Goal: Task Accomplishment & Management: Use online tool/utility

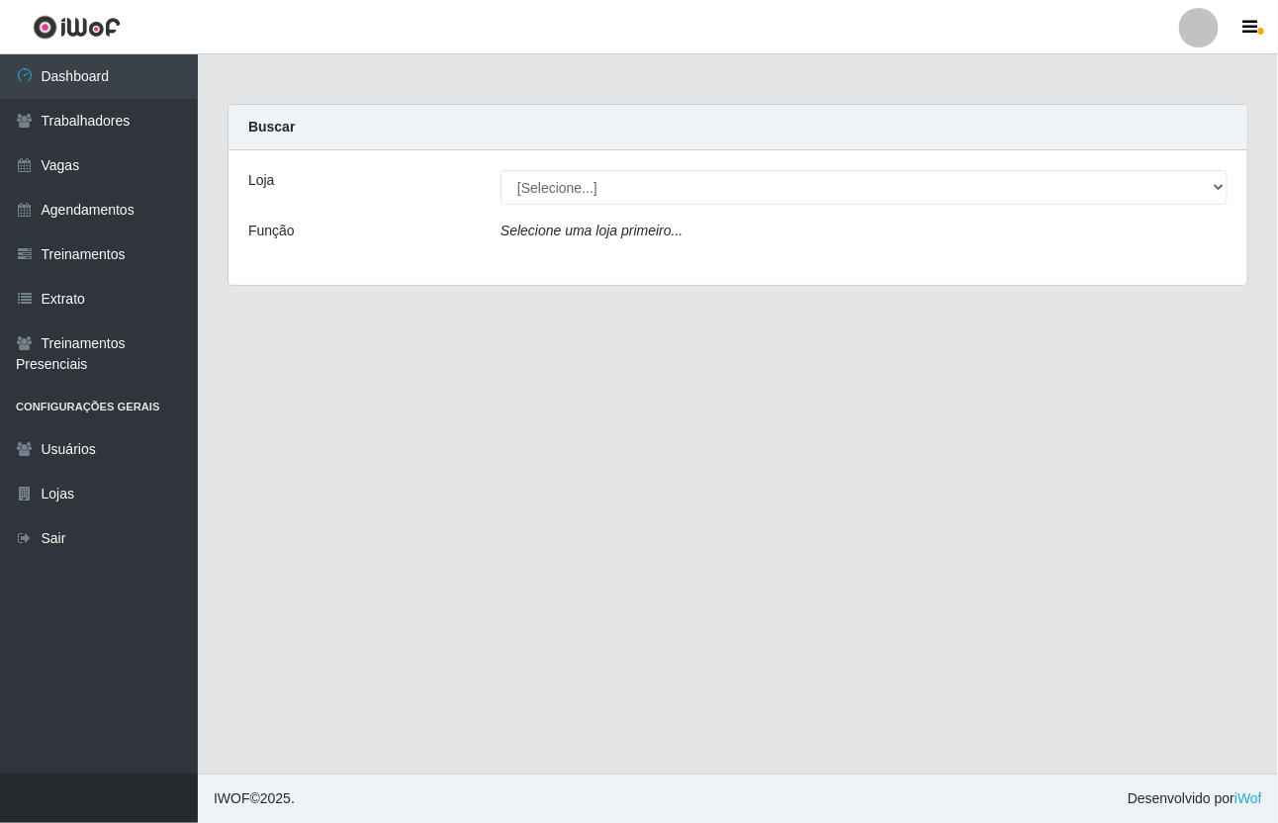
click at [1277, 36] on header "Perfil Alterar Senha Sair" at bounding box center [639, 27] width 1278 height 54
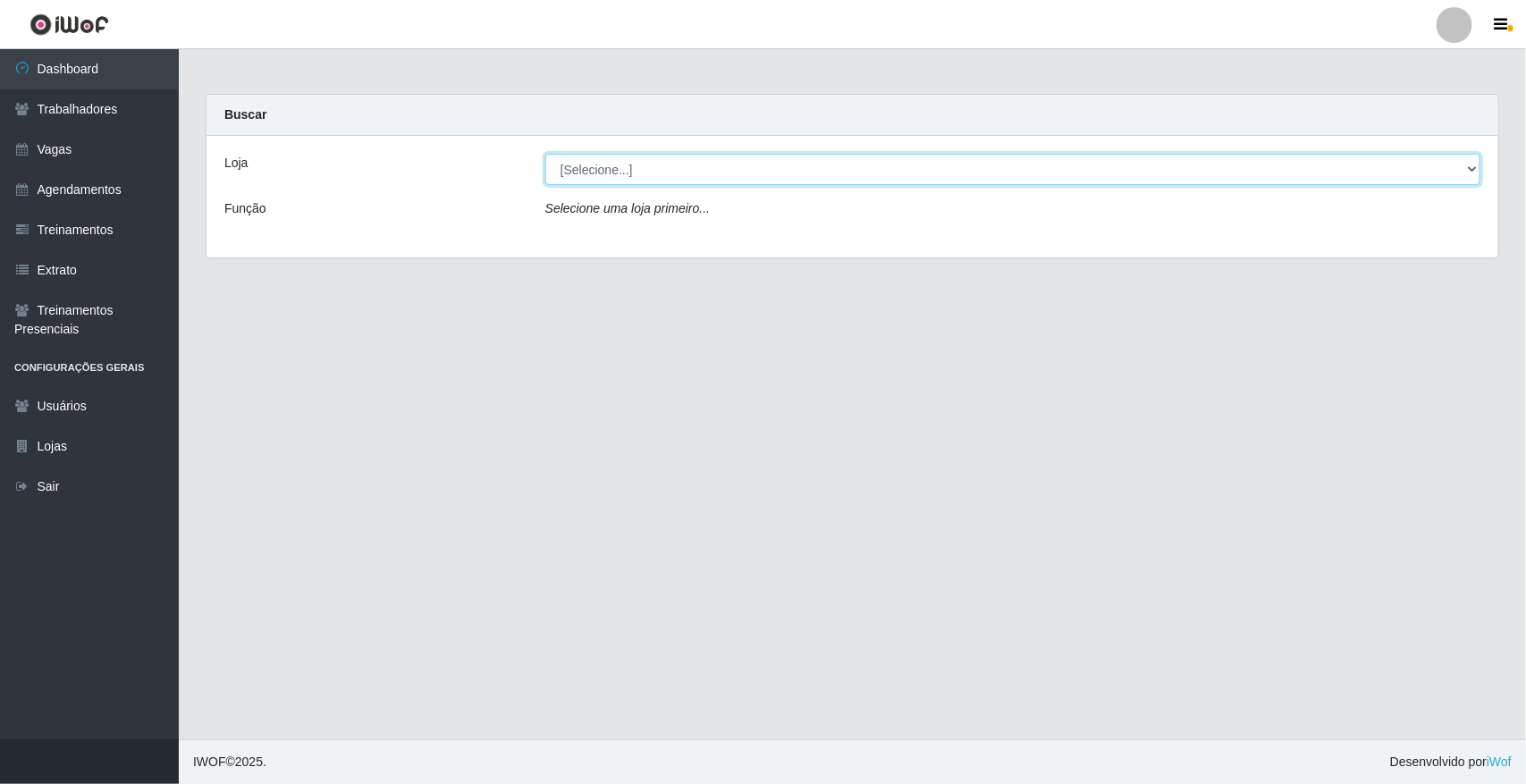
click at [628, 162] on select "[Selecione...] [GEOGRAPHIC_DATA]" at bounding box center [1012, 169] width 935 height 32
click at [641, 161] on select "[Selecione...] [GEOGRAPHIC_DATA]" at bounding box center [1012, 169] width 935 height 32
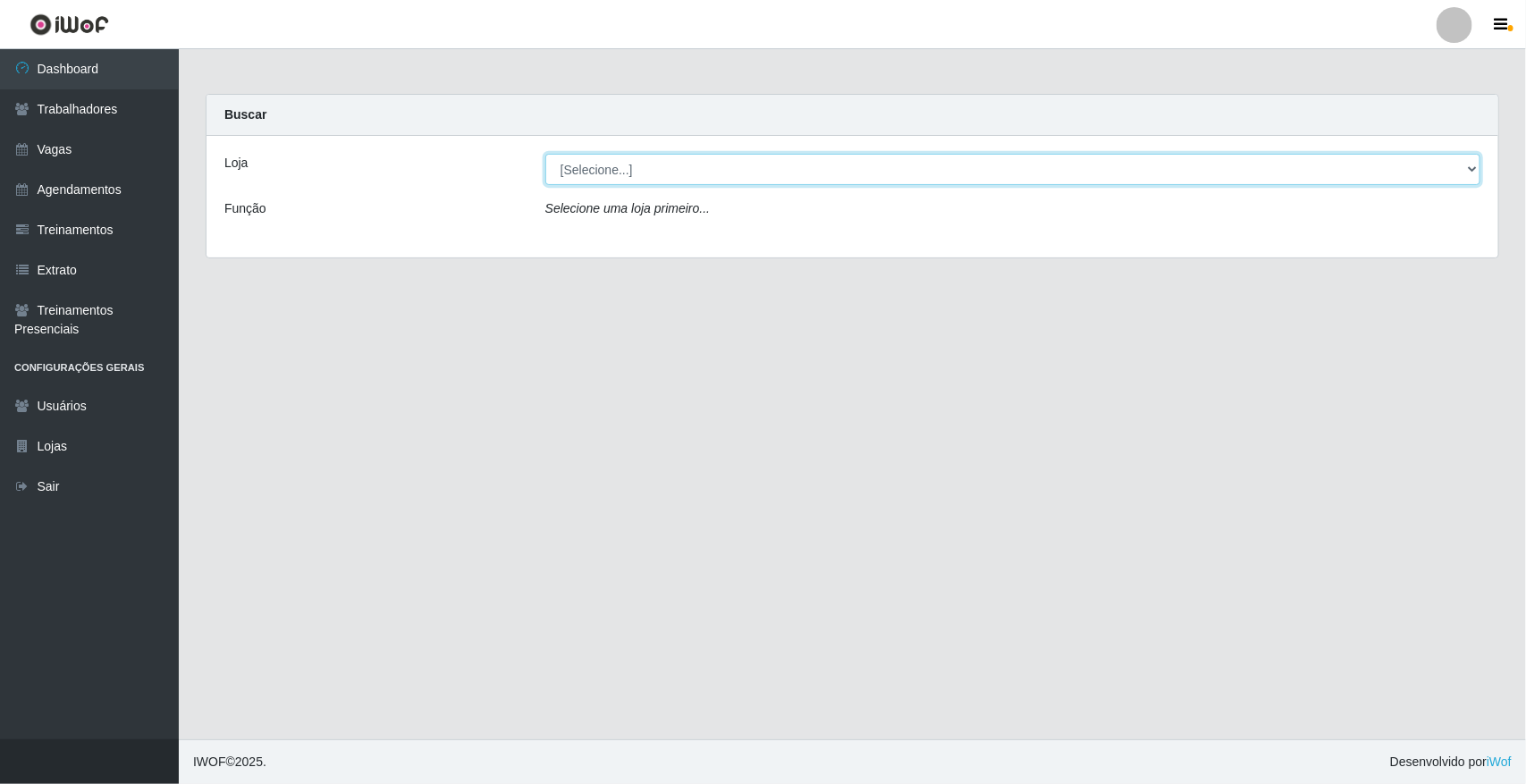
select select "65"
click at [545, 154] on select "[Selecione...] [GEOGRAPHIC_DATA]" at bounding box center [1012, 169] width 935 height 32
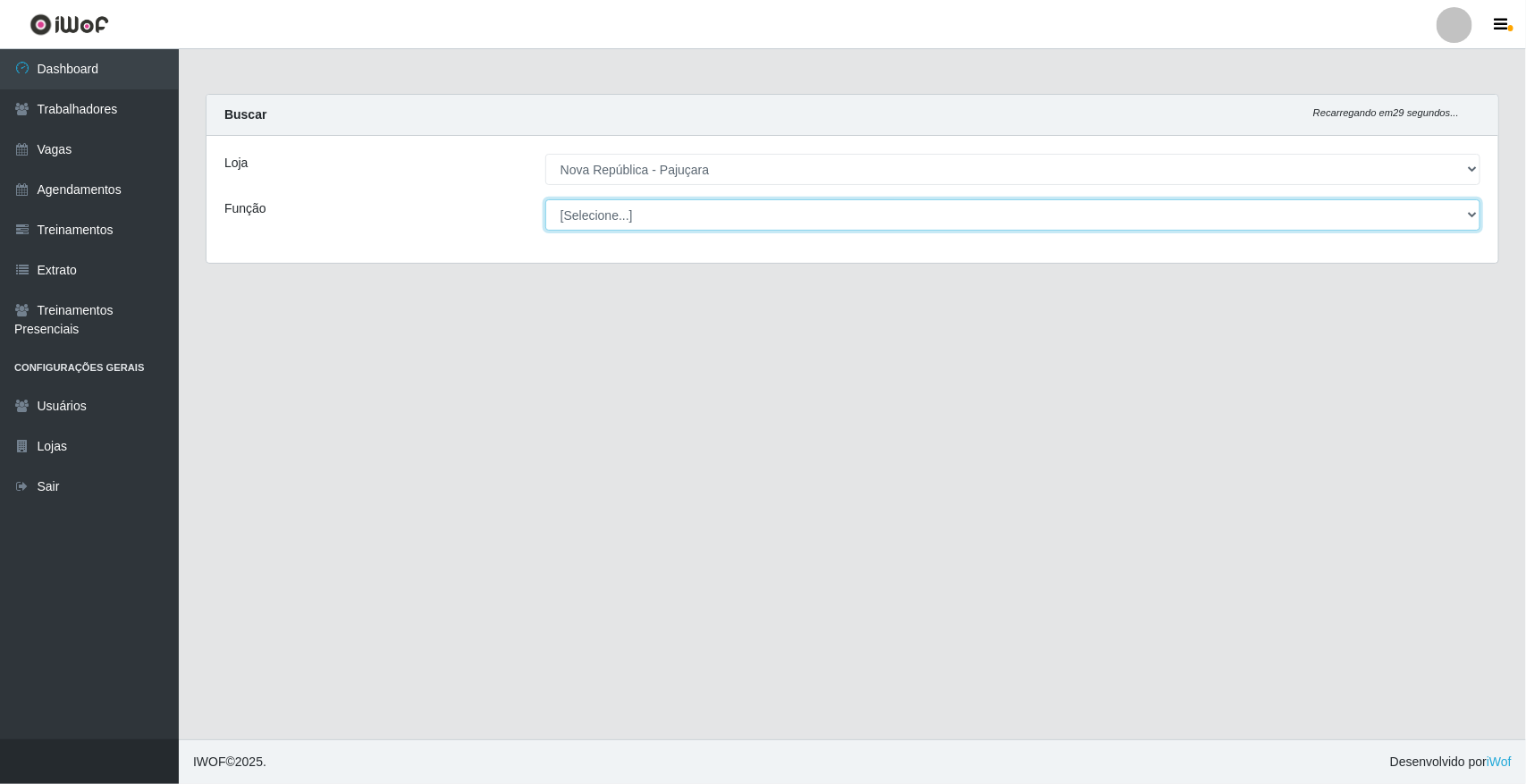
click at [649, 203] on select "[Selecione...] Balconista Operador de Caixa Repositor" at bounding box center [1012, 215] width 935 height 32
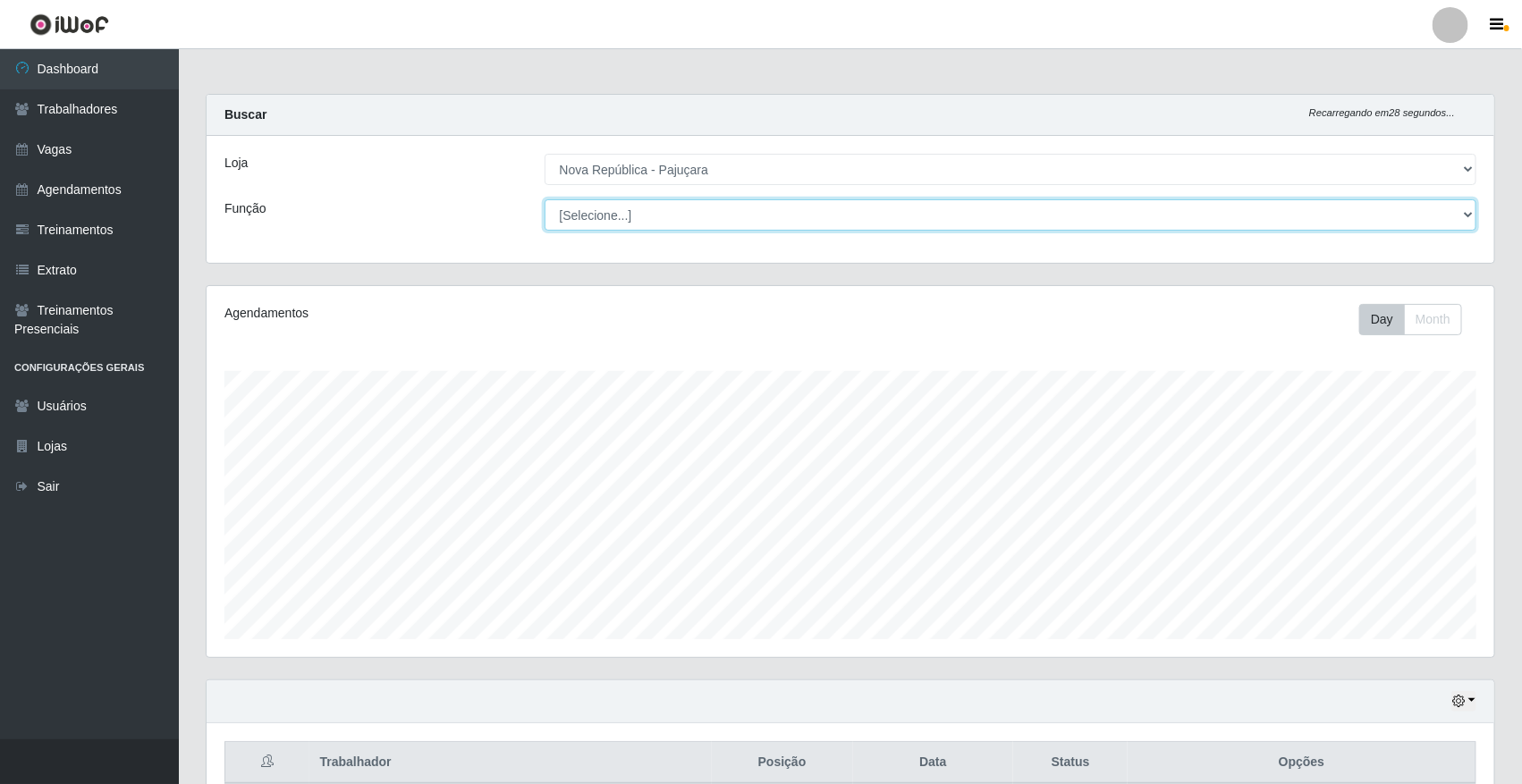
scroll to position [372, 1287]
click at [640, 216] on select "[Selecione...] Balconista Operador de Caixa Repositor" at bounding box center [1010, 215] width 933 height 32
select select "22"
click at [544, 200] on select "[Selecione...] Balconista Operador de Caixa Repositor" at bounding box center [1010, 215] width 933 height 32
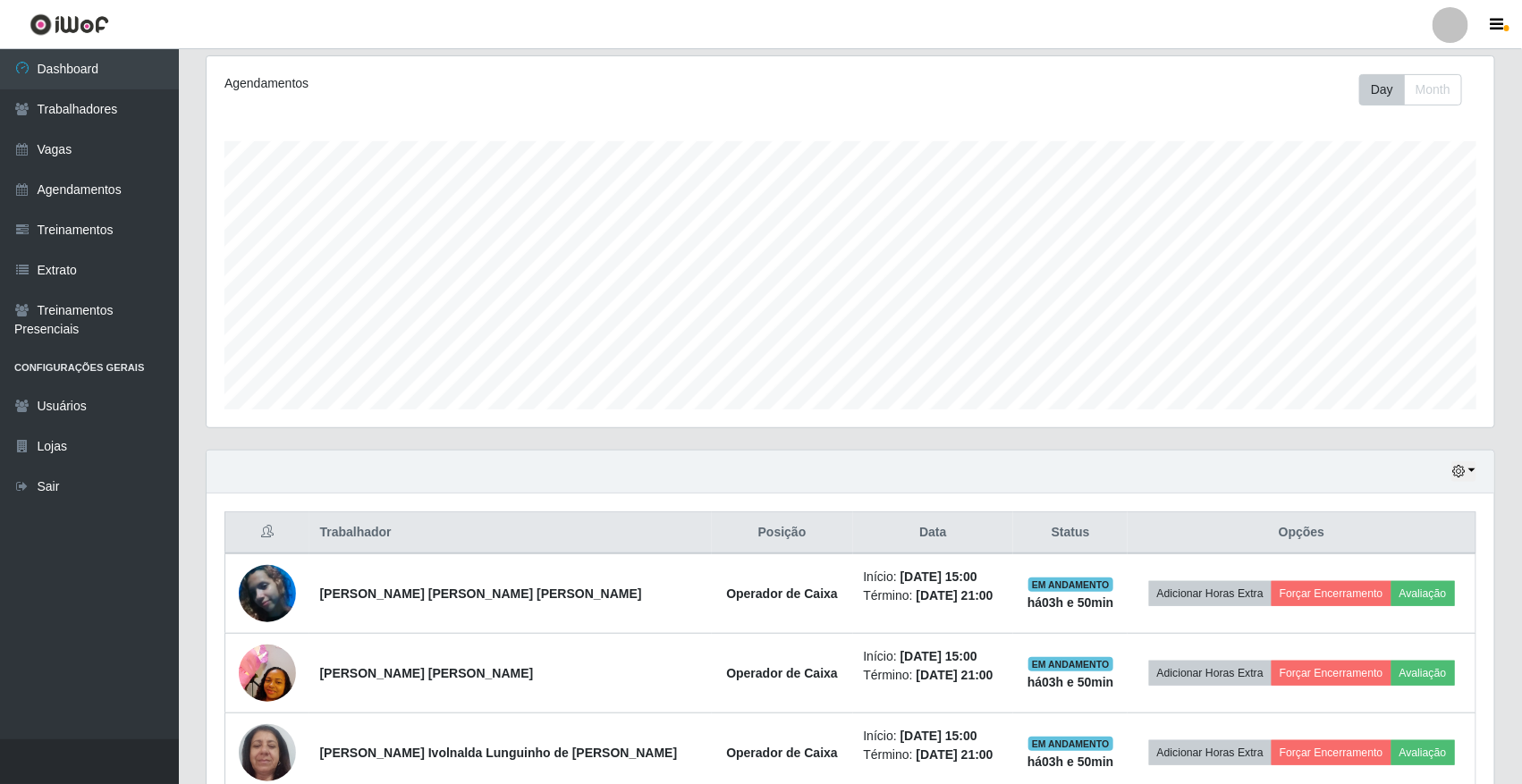
scroll to position [326, 0]
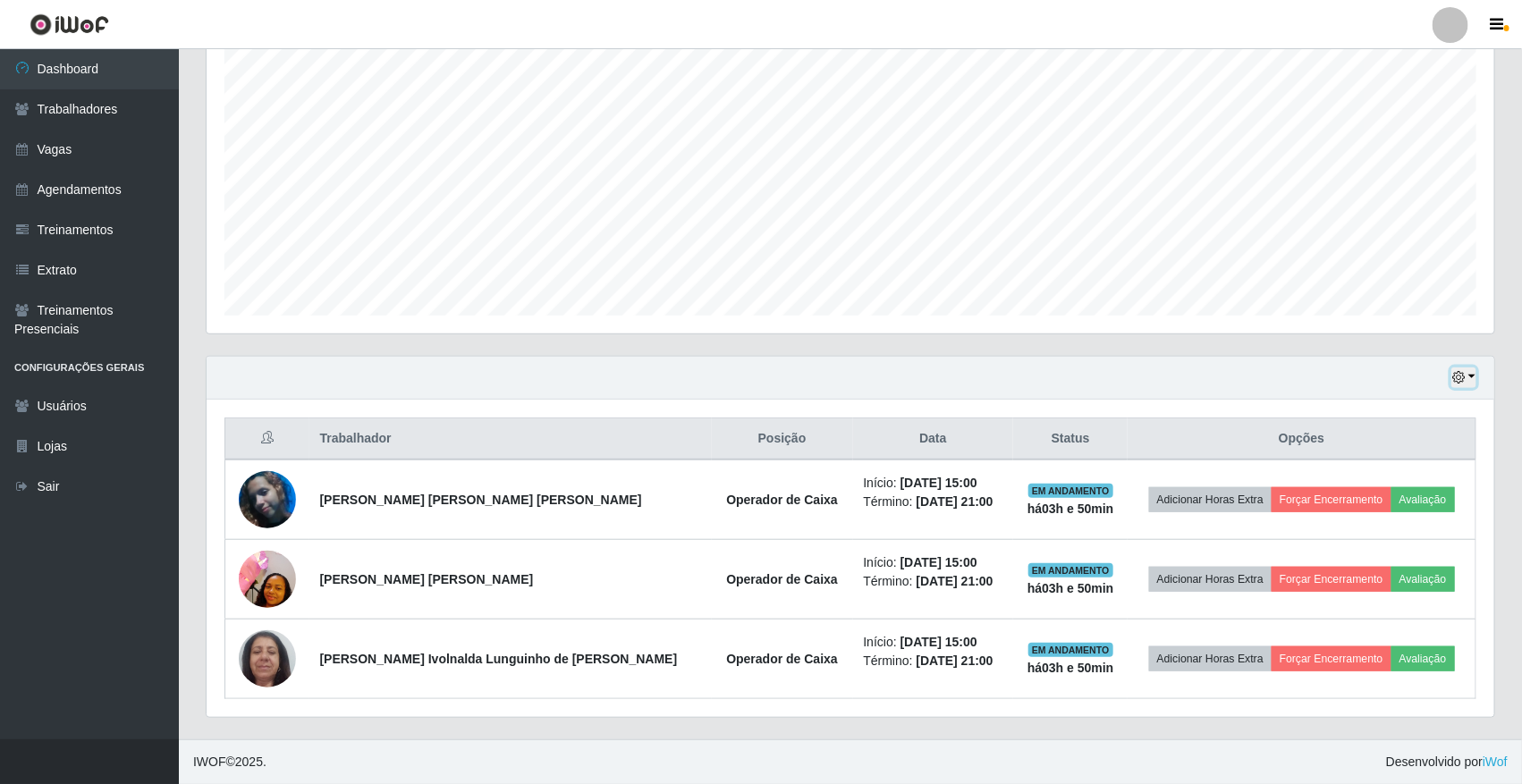
click at [1154, 372] on button "button" at bounding box center [1463, 378] width 25 height 21
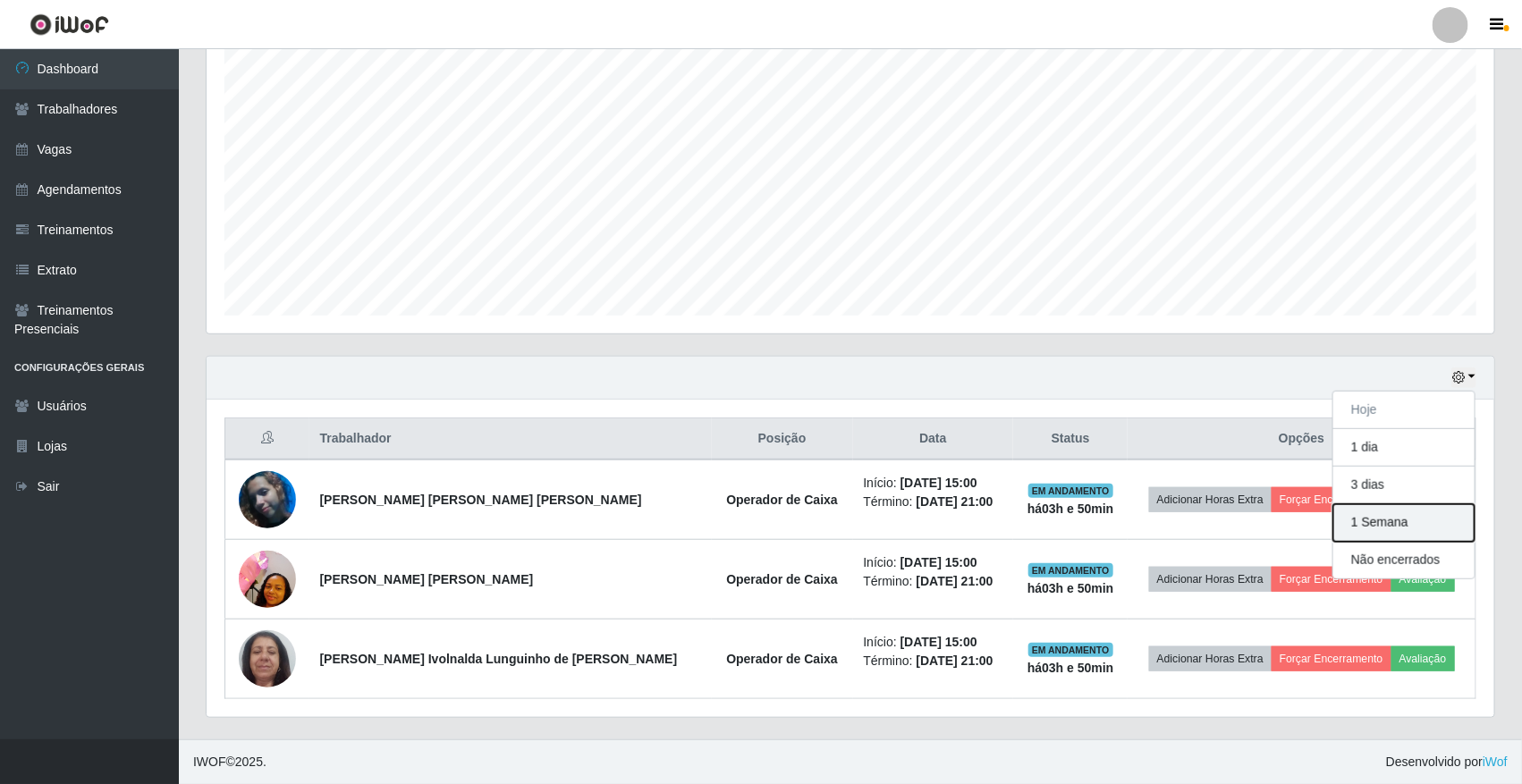
click at [1154, 512] on button "1 Semana" at bounding box center [1404, 523] width 141 height 38
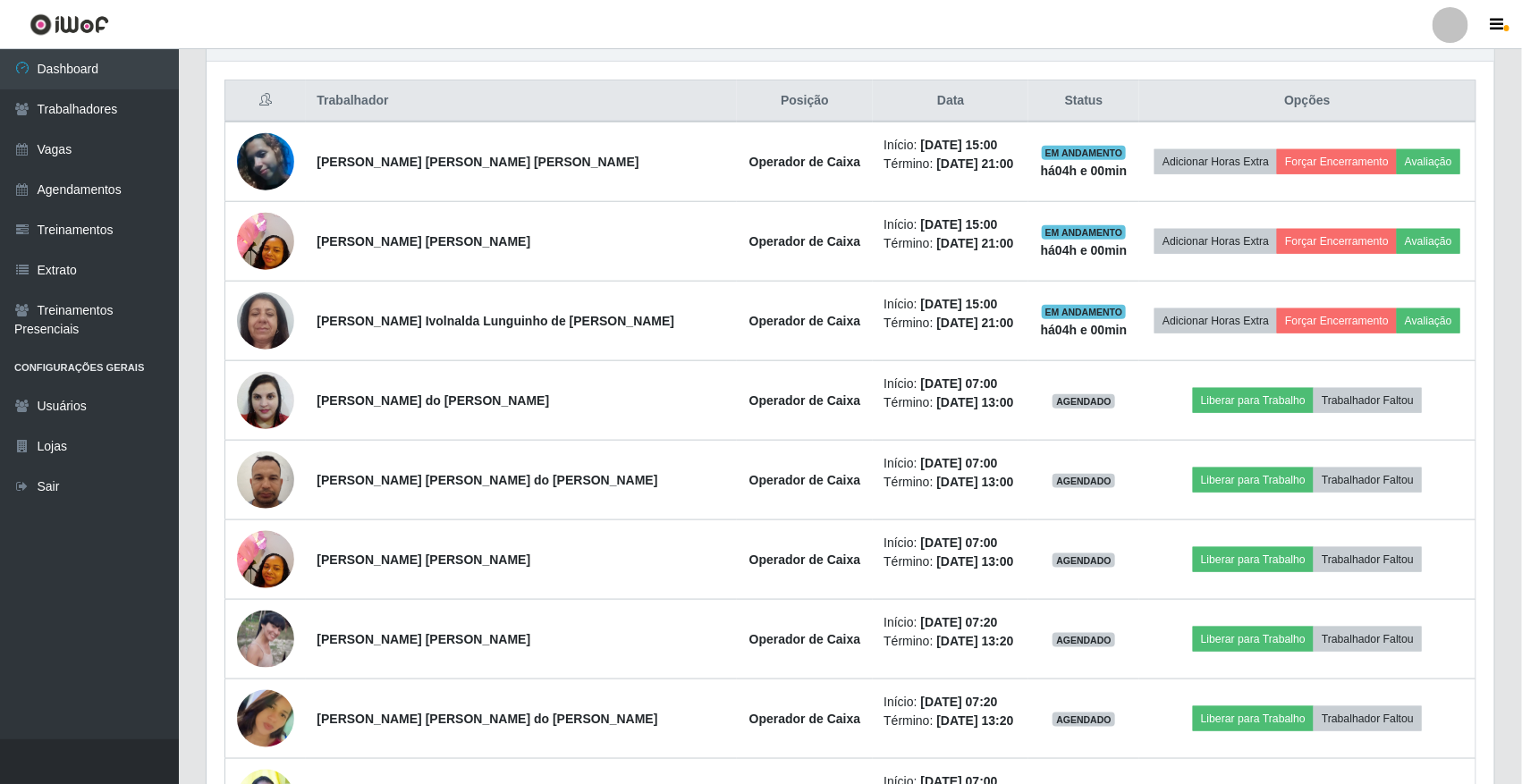
scroll to position [214, 0]
